Goal: Navigation & Orientation: Understand site structure

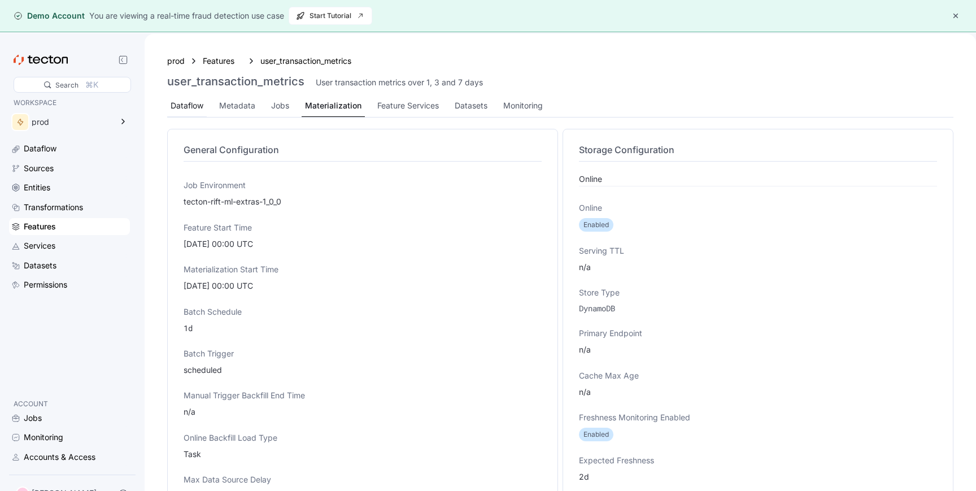
click at [184, 102] on div "Dataflow" at bounding box center [187, 105] width 33 height 12
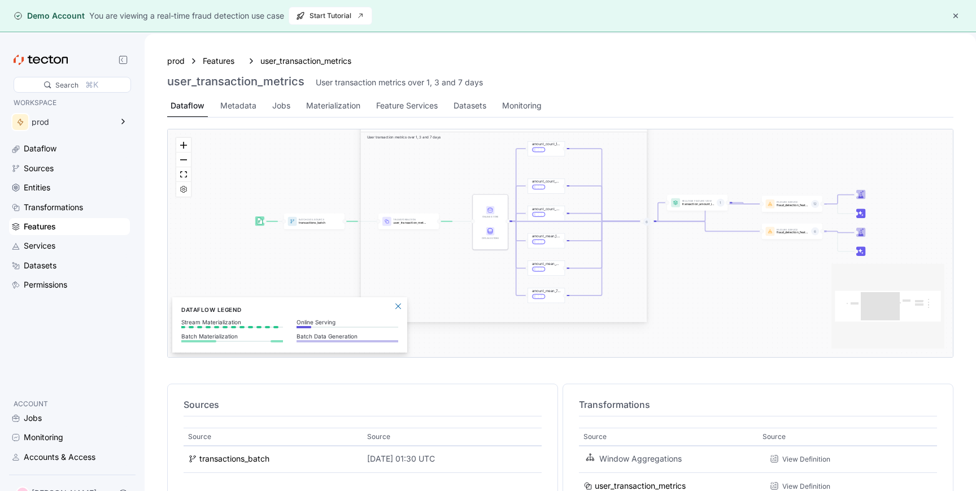
click at [59, 228] on div "Features" at bounding box center [76, 226] width 104 height 12
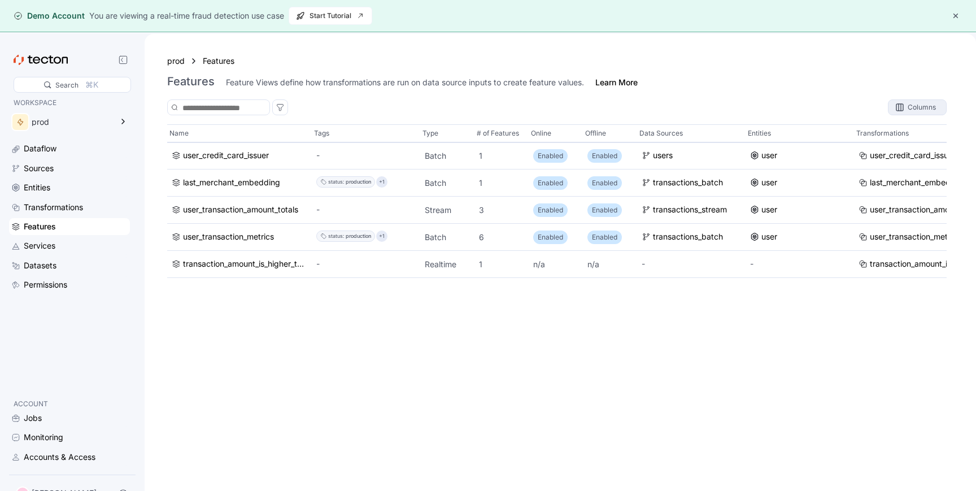
click at [936, 102] on div "Columns" at bounding box center [917, 107] width 58 height 15
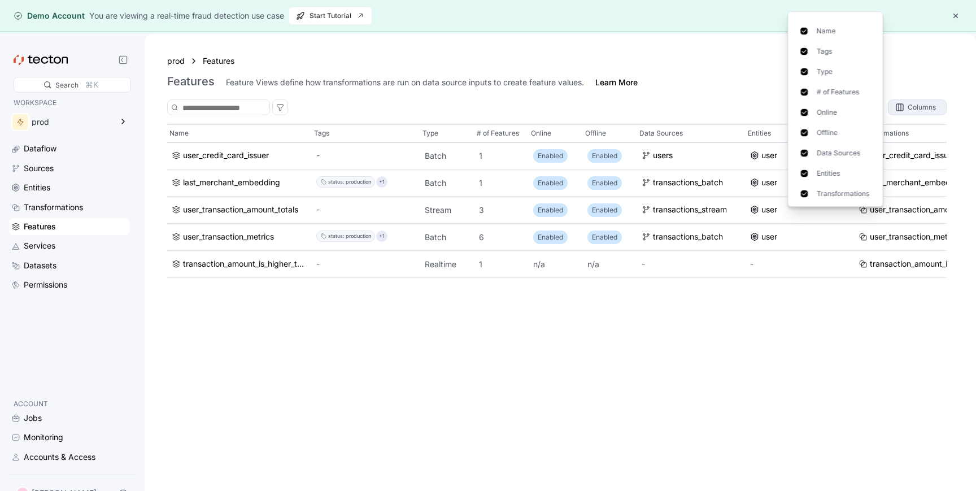
click at [936, 102] on div "Columns" at bounding box center [917, 107] width 58 height 15
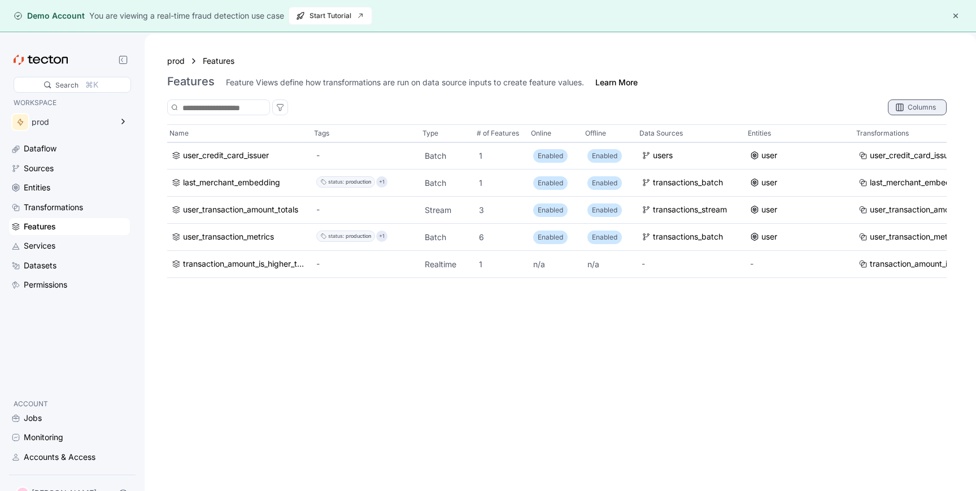
click at [936, 102] on div "Columns" at bounding box center [917, 107] width 58 height 15
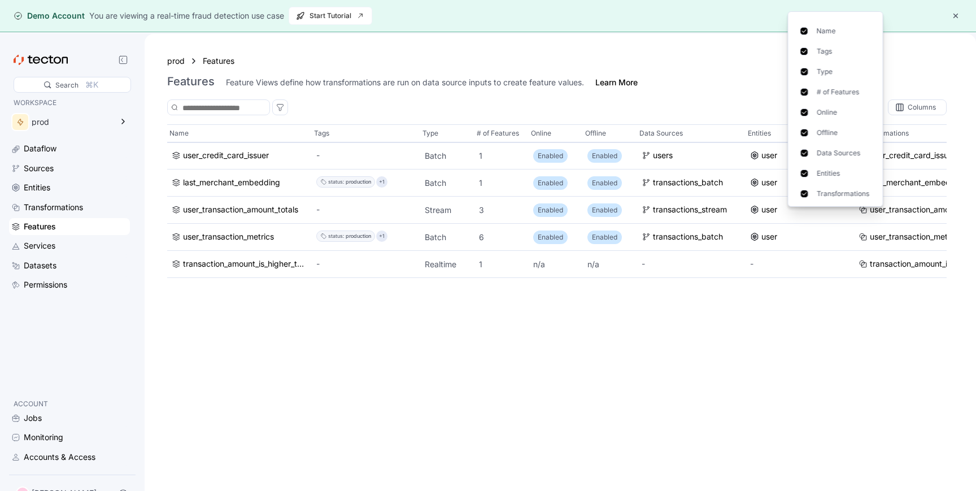
click at [714, 373] on div "Name Tags Type # of Features Online Offline Data Sources Entities Transformatio…" at bounding box center [556, 318] width 779 height 389
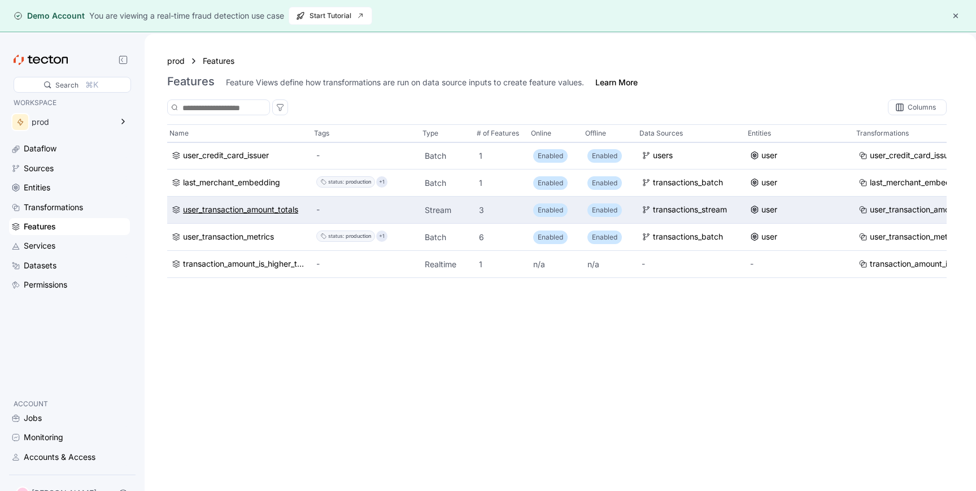
click at [273, 210] on div "user_transaction_amount_totals" at bounding box center [240, 210] width 115 height 12
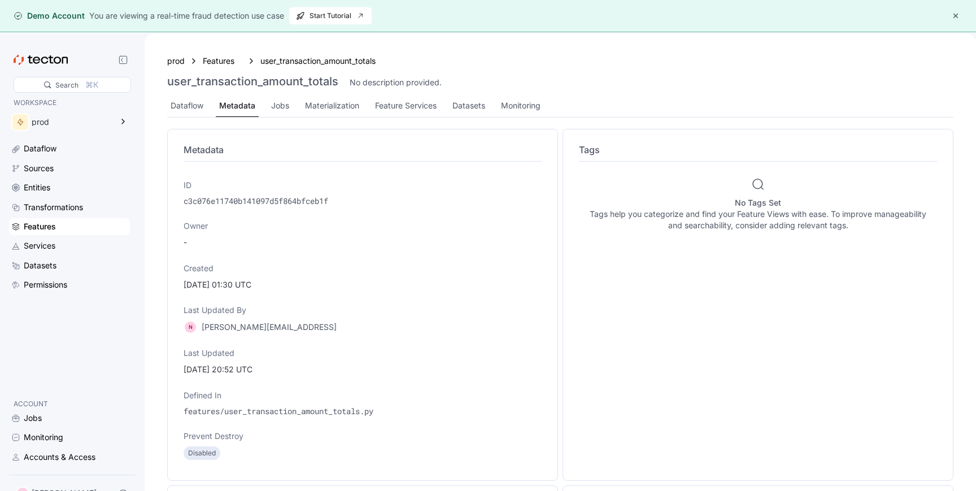
click at [59, 227] on div "Features" at bounding box center [76, 226] width 104 height 12
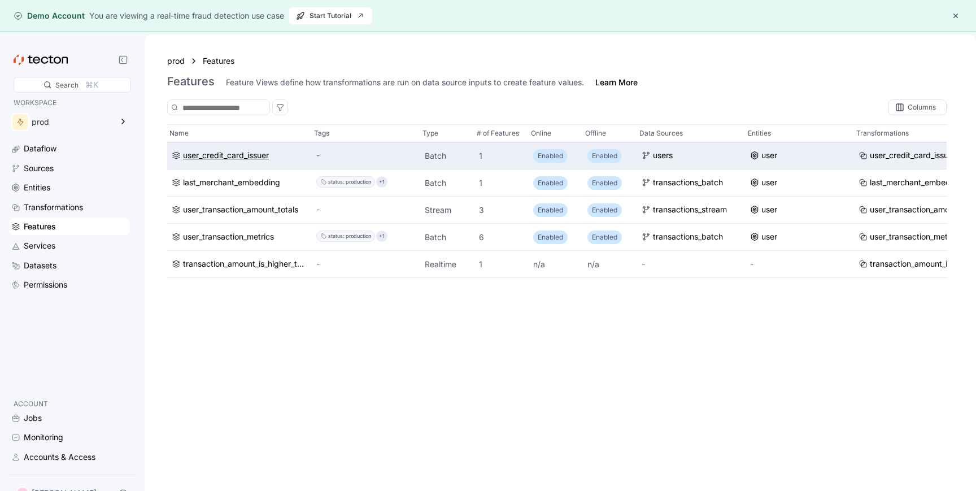
click at [234, 159] on div "user_credit_card_issuer" at bounding box center [226, 156] width 86 height 12
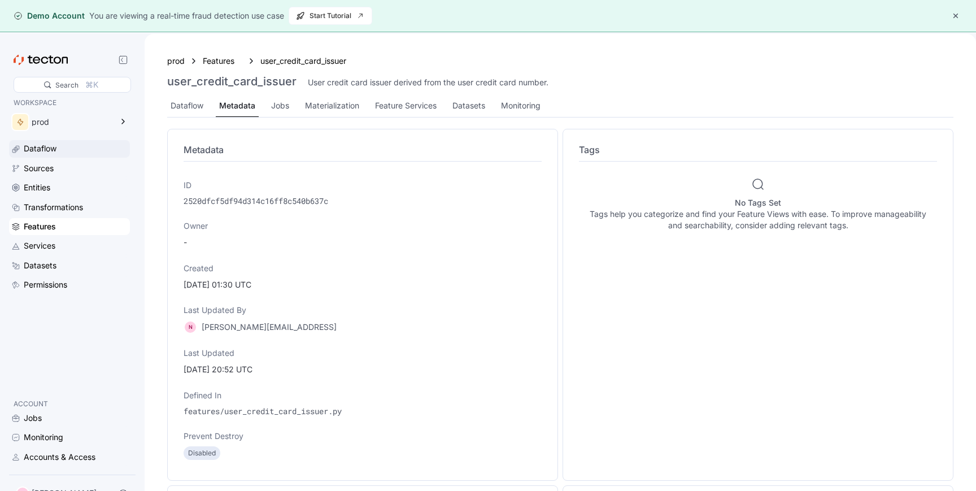
click at [49, 151] on div "Dataflow" at bounding box center [40, 148] width 33 height 12
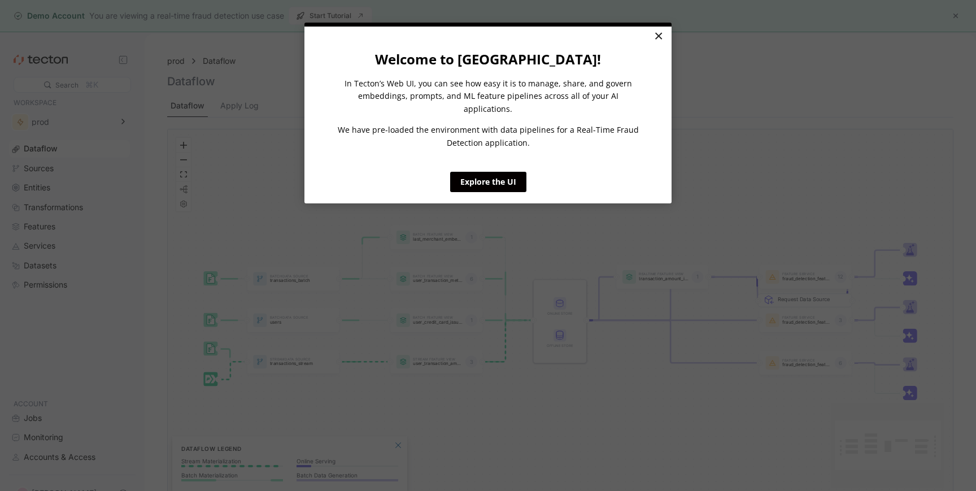
click at [660, 35] on link "×" at bounding box center [658, 37] width 20 height 20
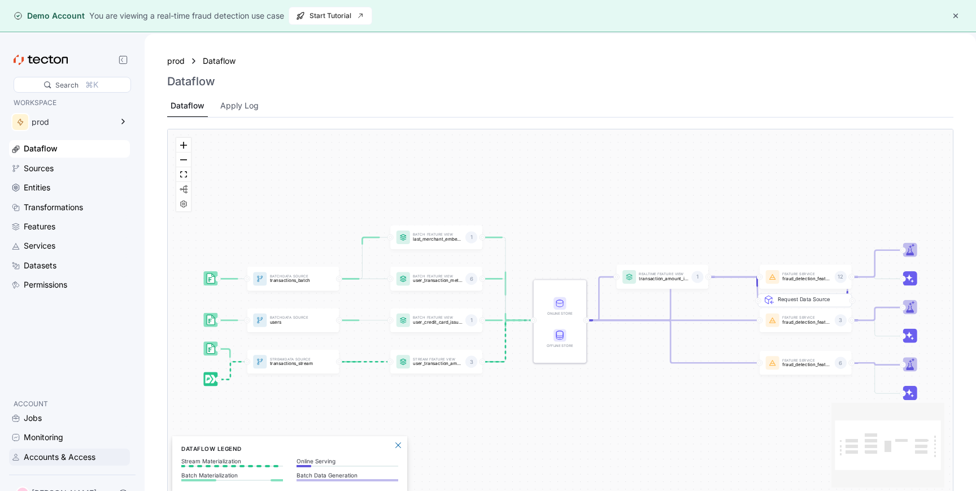
click at [49, 457] on div "Accounts & Access" at bounding box center [60, 457] width 72 height 12
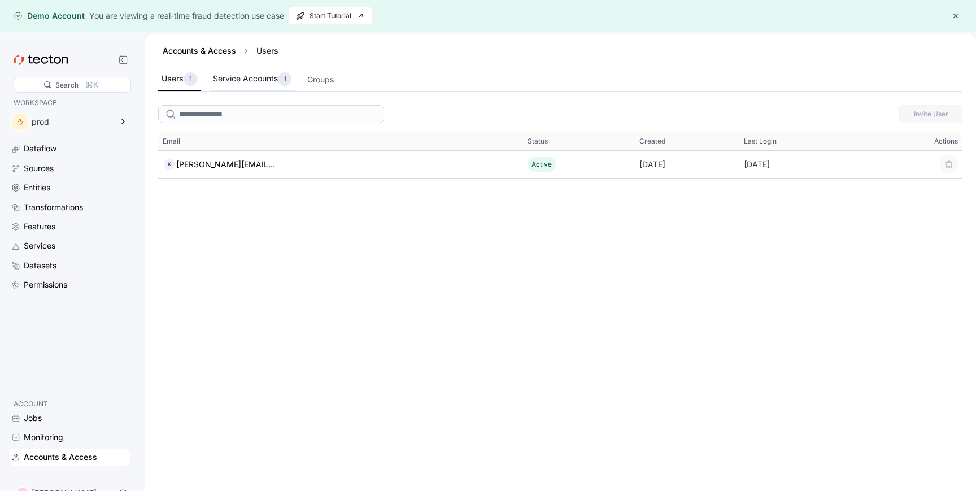
click at [272, 72] on div "Service Accounts 1" at bounding box center [252, 79] width 85 height 23
